Goal: Task Accomplishment & Management: Use online tool/utility

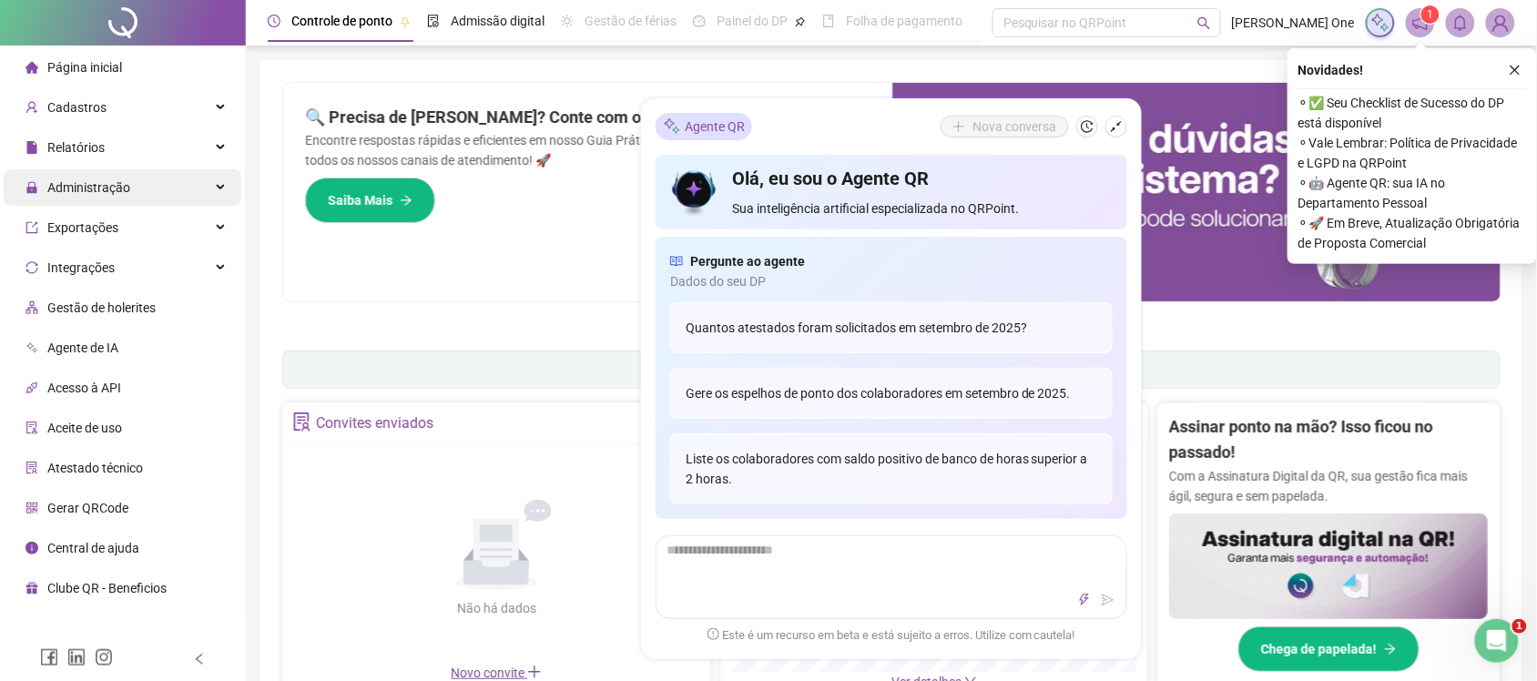
click at [189, 179] on div "Administração" at bounding box center [123, 187] width 238 height 36
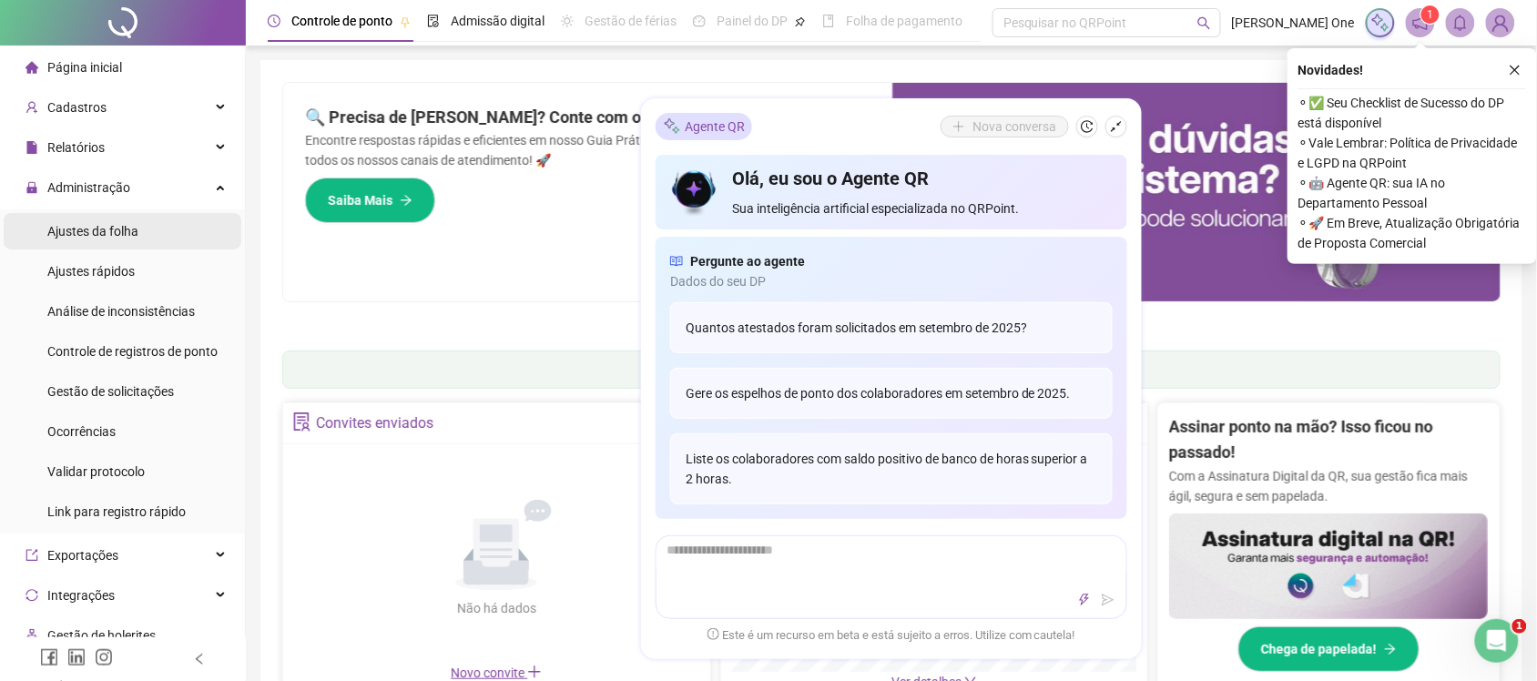
click at [155, 228] on li "Ajustes da folha" at bounding box center [123, 231] width 238 height 36
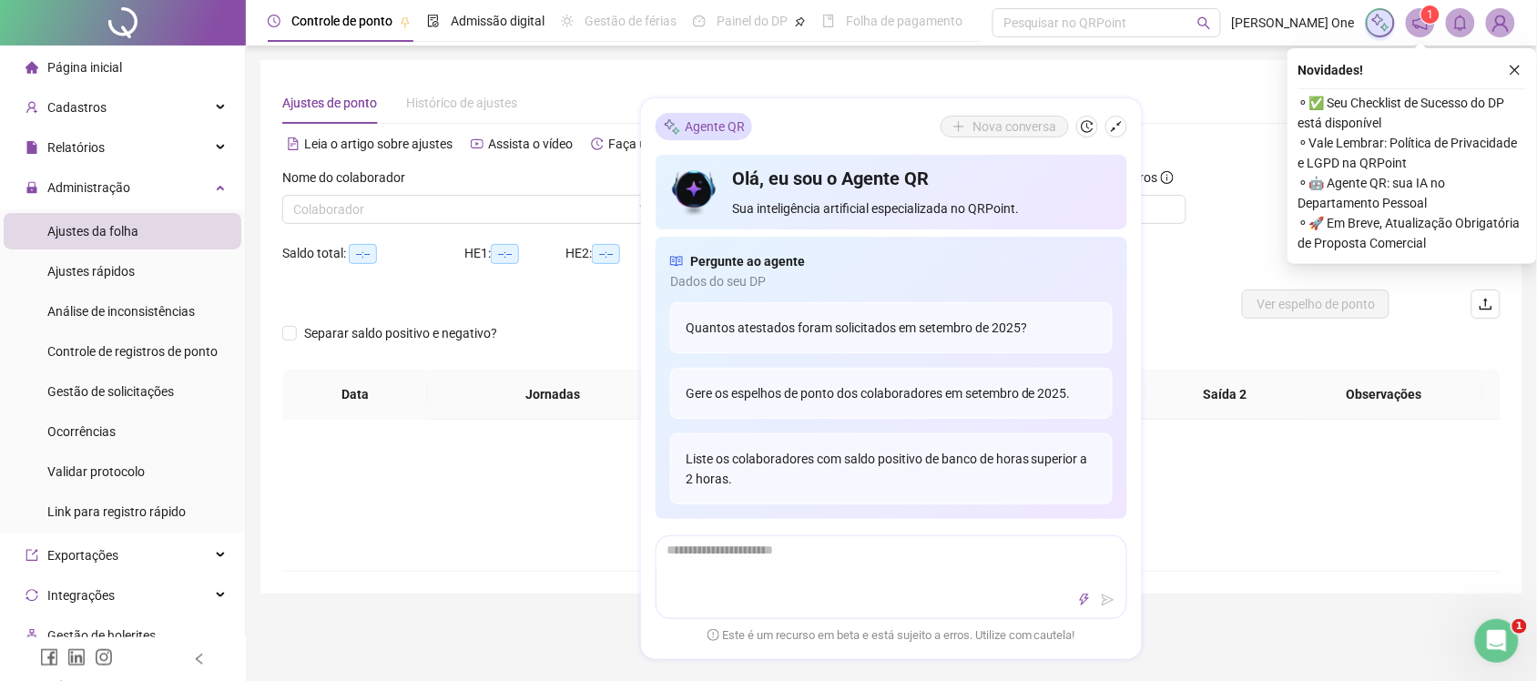
type input "**********"
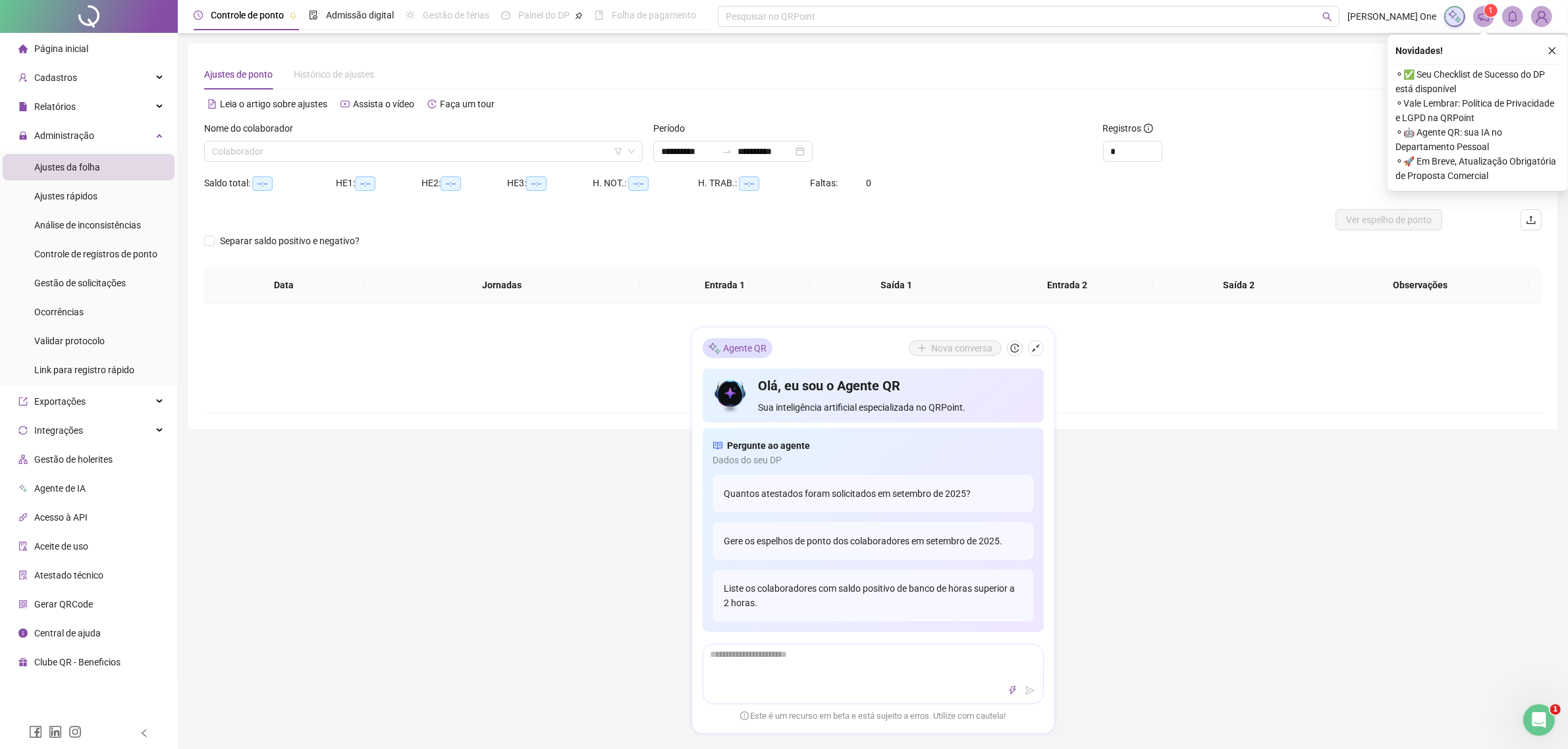
click at [252, 166] on div "Nome do colaborador Colaborador" at bounding box center [423, 147] width 449 height 51
click at [276, 145] on input "search" at bounding box center [417, 151] width 411 height 20
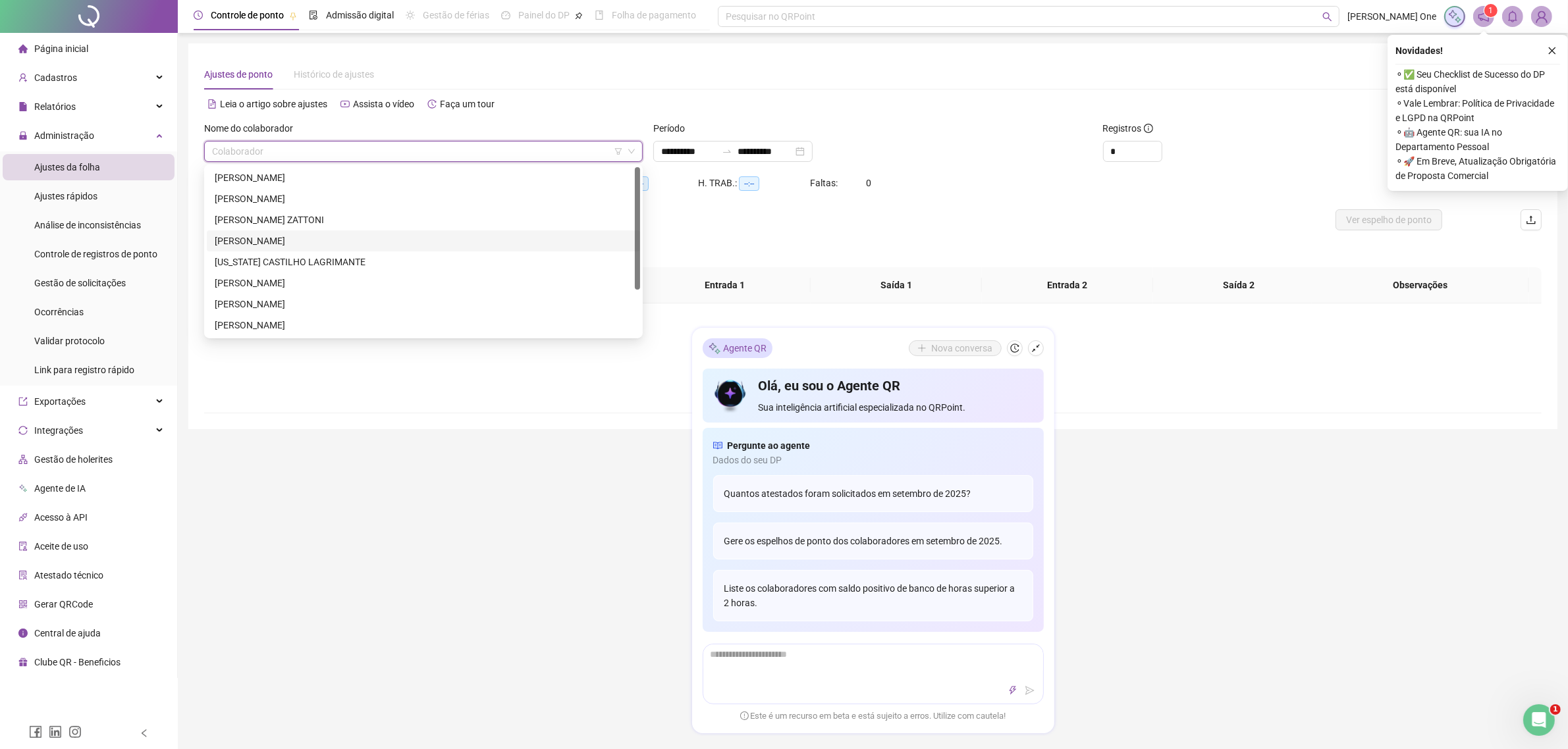
click at [254, 244] on div "[PERSON_NAME]" at bounding box center [423, 241] width 417 height 14
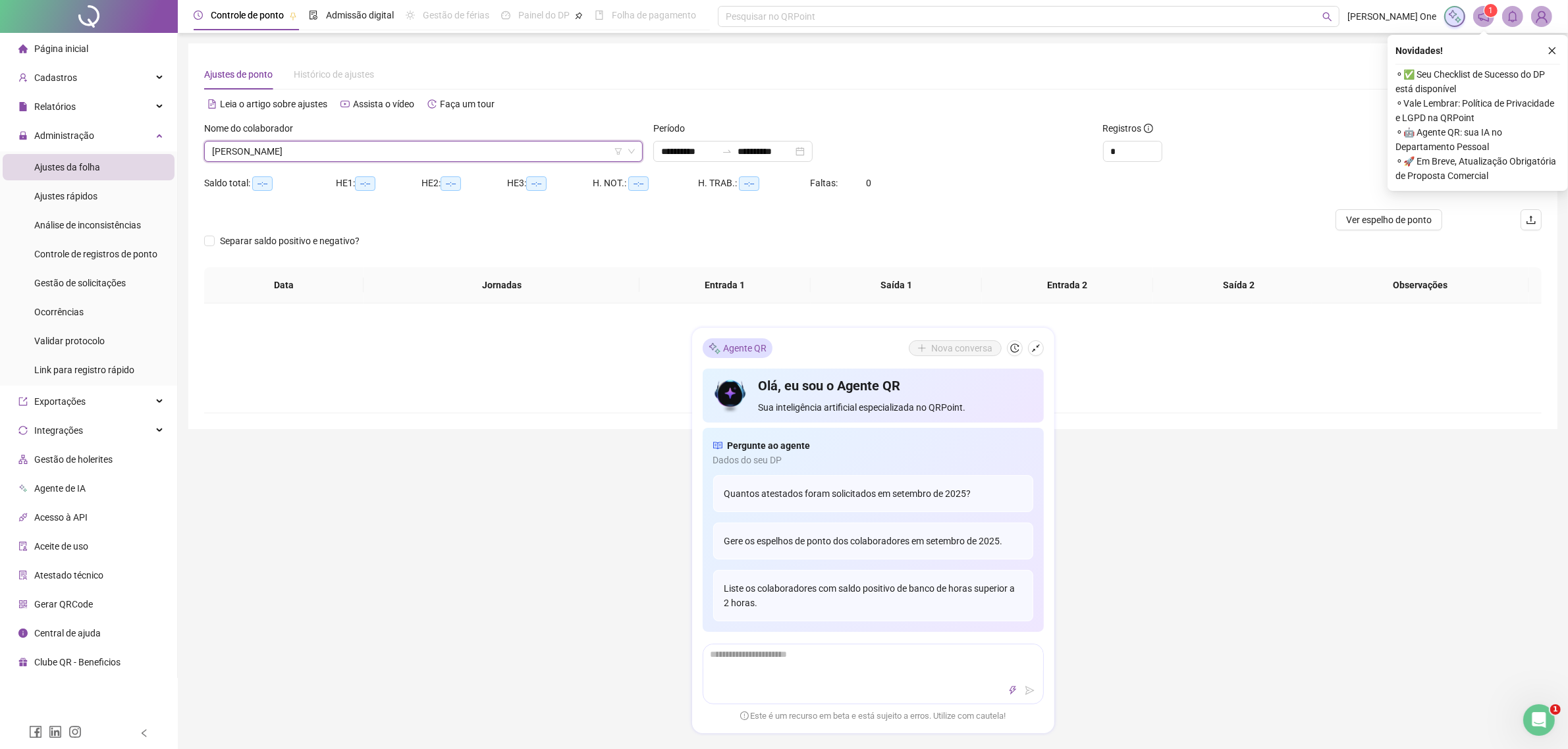
click at [1123, 160] on div "*" at bounding box center [1210, 151] width 214 height 21
click at [1123, 43] on button "button" at bounding box center [1552, 51] width 16 height 16
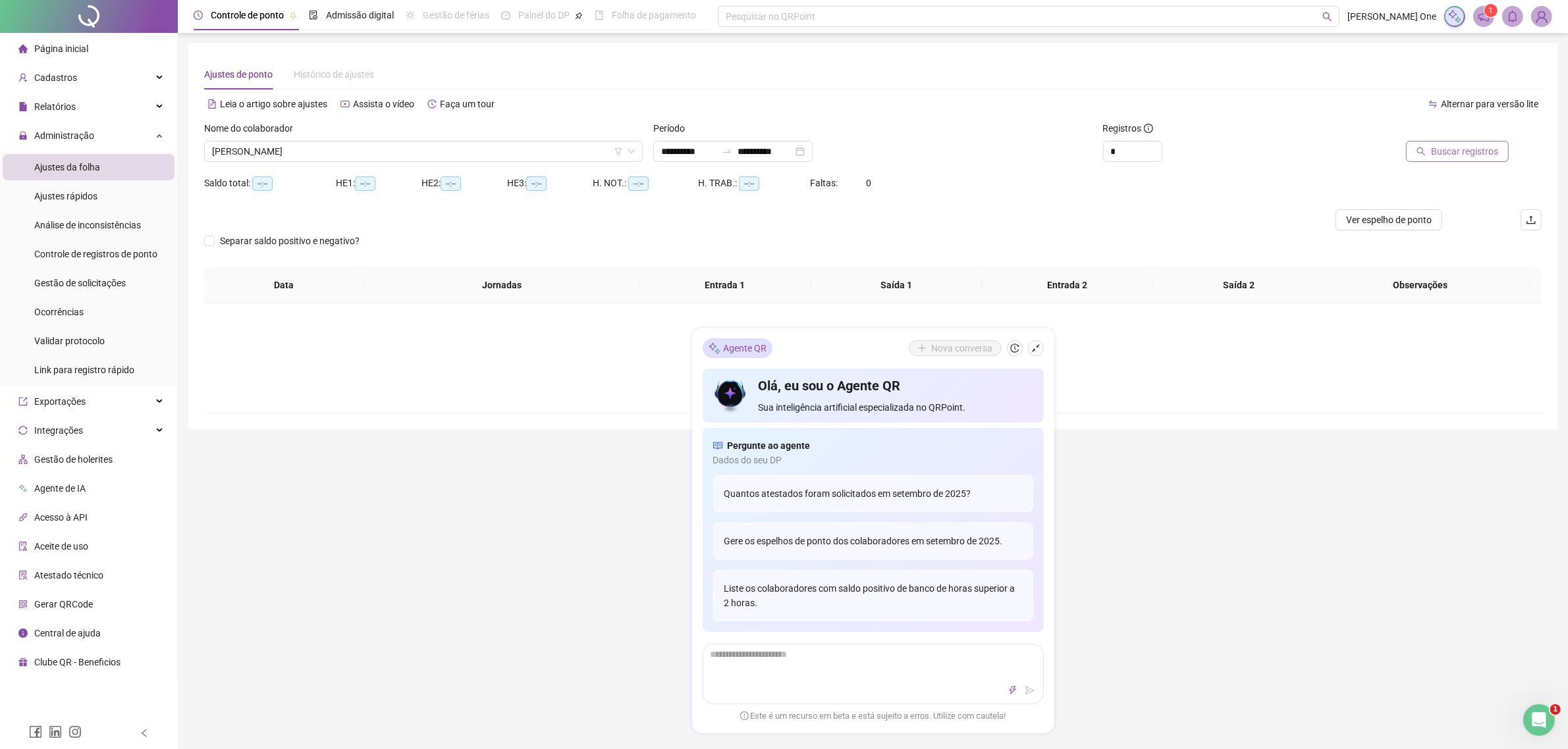
click at [1123, 155] on span "Buscar registros" at bounding box center [1464, 151] width 67 height 14
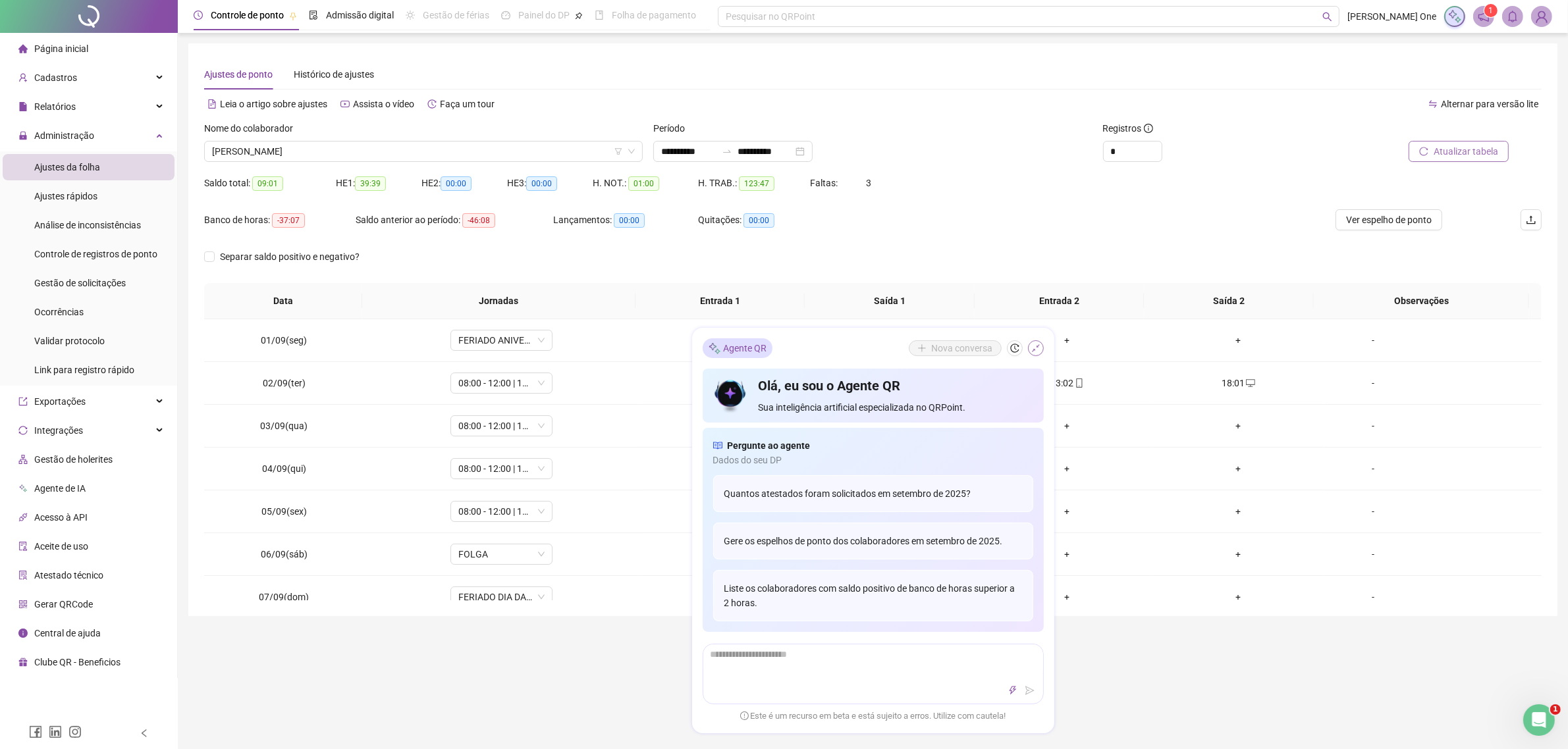
click at [1041, 347] on button "button" at bounding box center [1036, 348] width 16 height 16
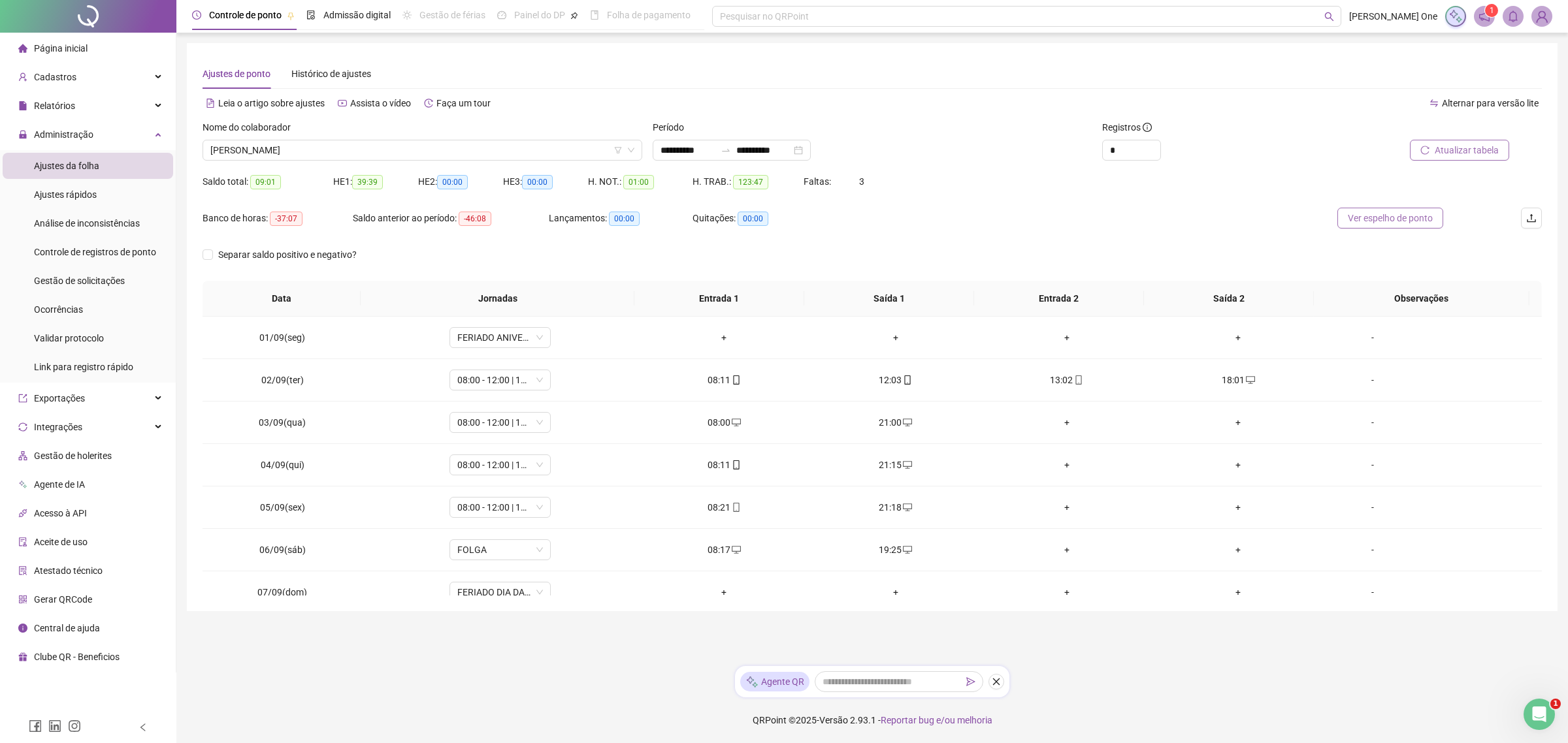
click at [1114, 219] on span "Ver espelho de ponto" at bounding box center [1390, 218] width 85 height 14
